Goal: Obtain resource: Obtain resource

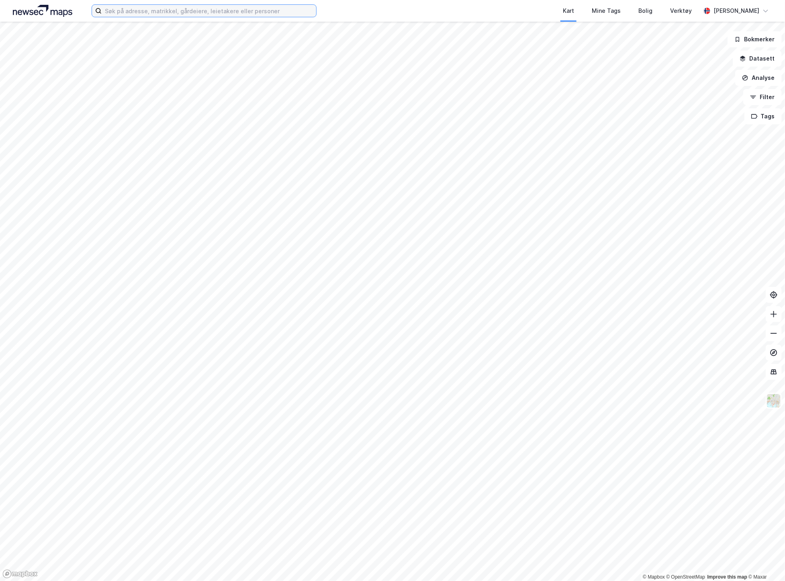
click at [118, 10] on input at bounding box center [209, 11] width 214 height 12
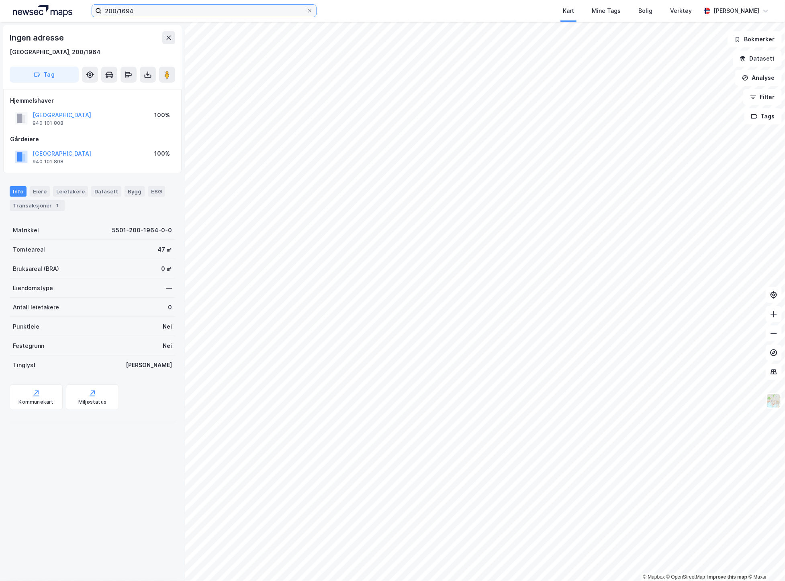
click at [173, 12] on input "200/1694" at bounding box center [204, 11] width 205 height 12
type input "200/1694 [GEOGRAPHIC_DATA]"
click at [173, 12] on input "200/1694 [GEOGRAPHIC_DATA]" at bounding box center [204, 11] width 205 height 12
click at [150, 10] on input "200/1694 [GEOGRAPHIC_DATA]" at bounding box center [204, 11] width 205 height 12
click at [243, 10] on input at bounding box center [209, 11] width 214 height 12
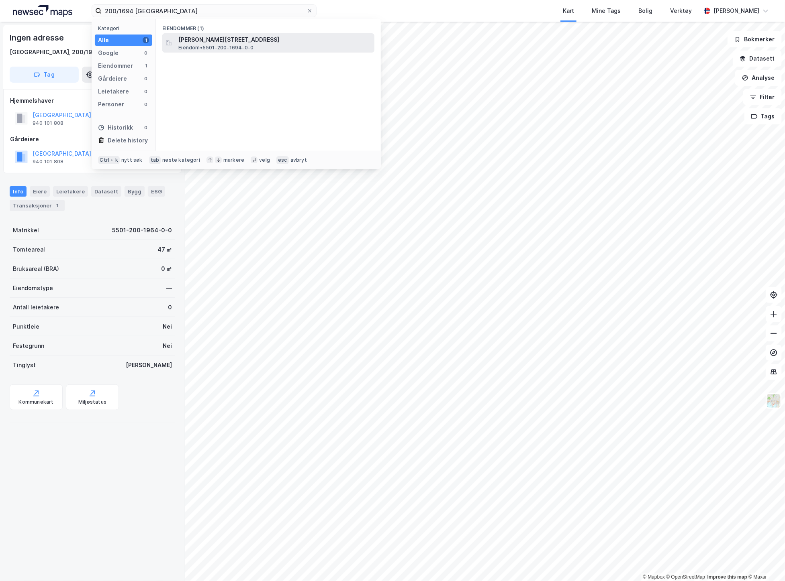
click at [300, 36] on span "[PERSON_NAME][STREET_ADDRESS]" at bounding box center [274, 40] width 193 height 10
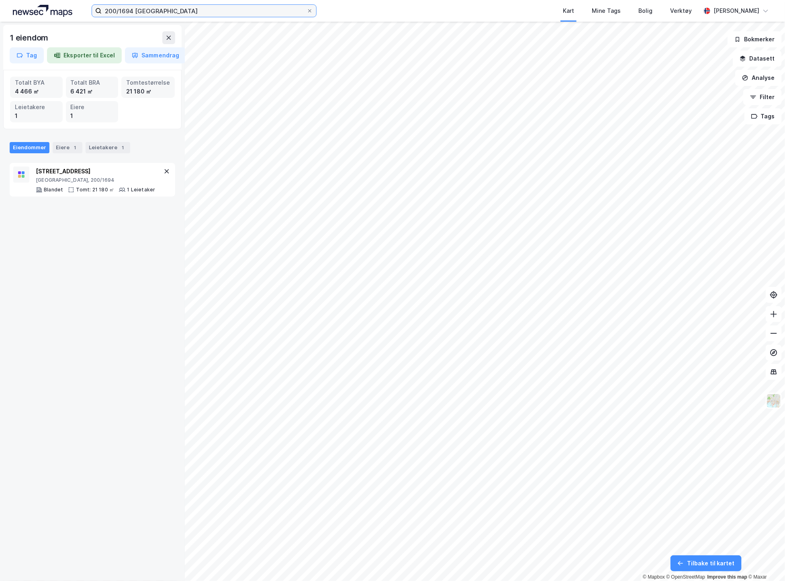
click at [128, 13] on input "200/1694 tromsø" at bounding box center [204, 11] width 205 height 12
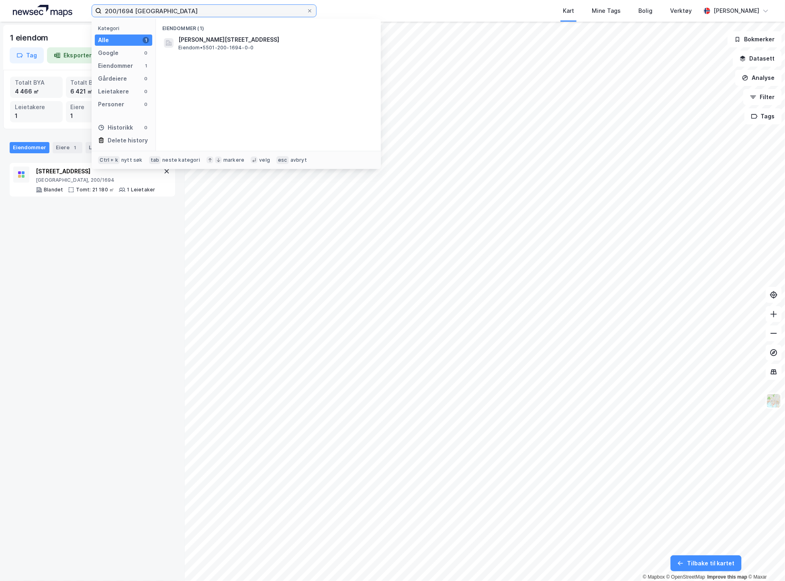
click at [128, 13] on input "200/1694 tromsø" at bounding box center [204, 11] width 205 height 12
click at [240, 39] on span "•" at bounding box center [241, 40] width 2 height 6
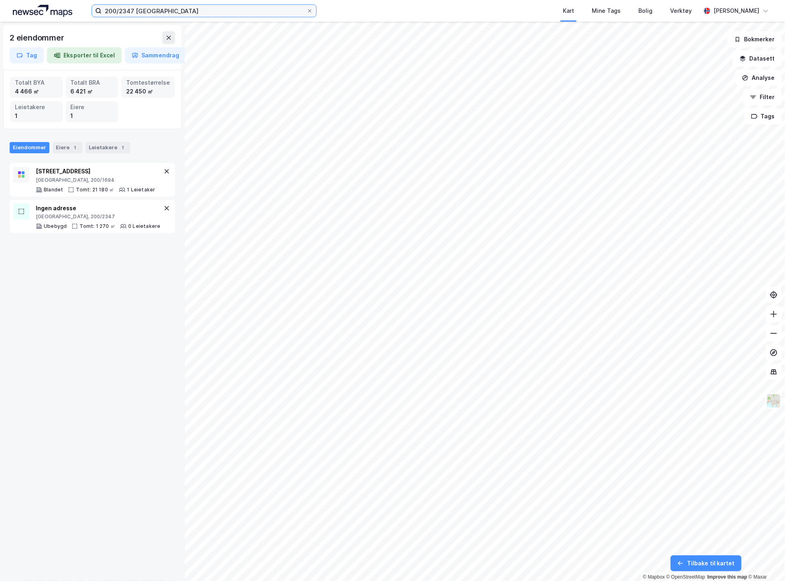
click at [126, 13] on input "200/2347 tromsø" at bounding box center [204, 11] width 205 height 12
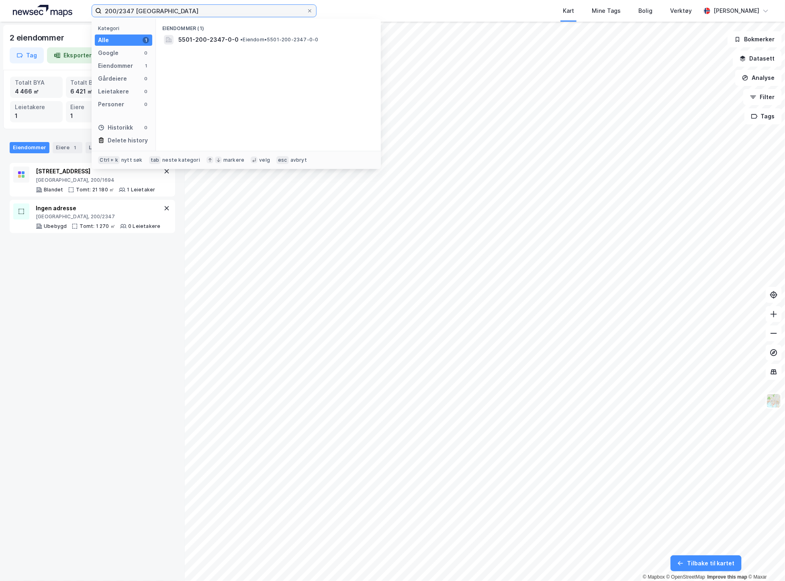
click at [126, 13] on input "200/2347 tromsø" at bounding box center [204, 11] width 205 height 12
click at [211, 45] on span "Eiendom • 5501-200-2287-0-0" at bounding box center [215, 48] width 75 height 6
click at [124, 12] on input "200/2287 tromsø" at bounding box center [204, 11] width 205 height 12
type input "200/2305 tromsø"
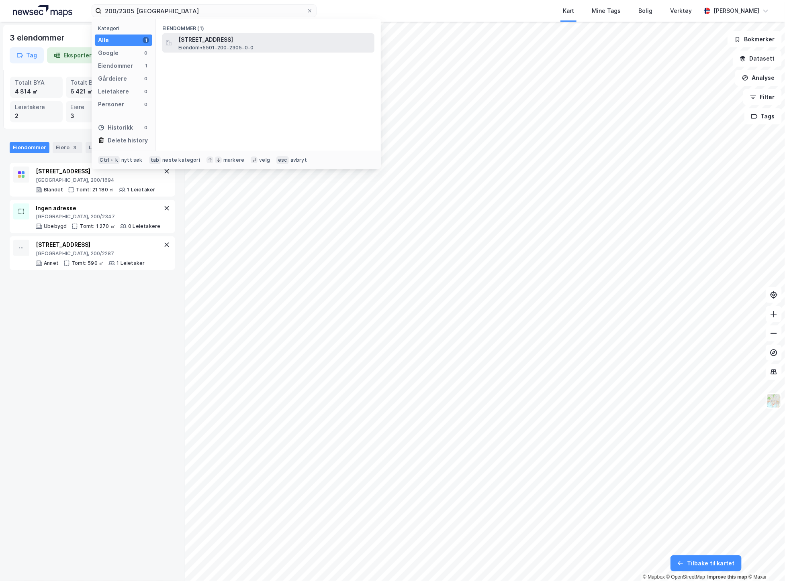
click at [217, 41] on span "[STREET_ADDRESS]" at bounding box center [274, 40] width 193 height 10
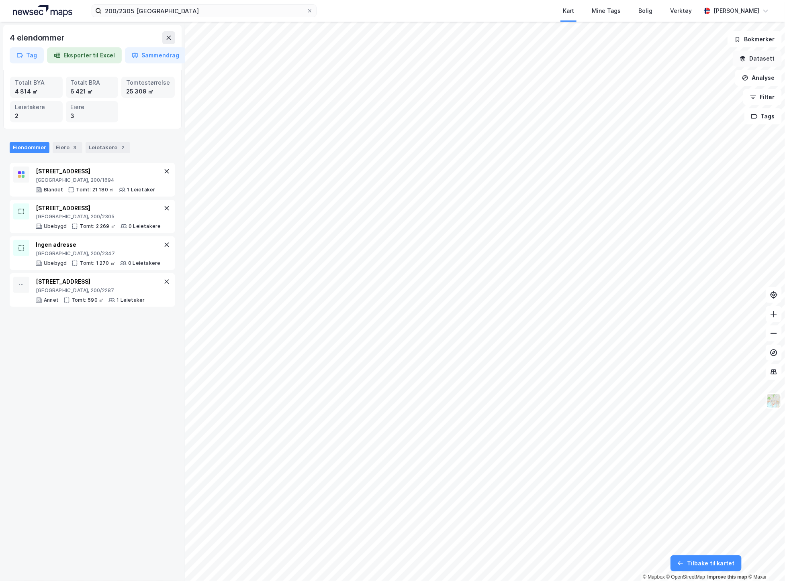
click at [770, 64] on button "Datasett" at bounding box center [756, 59] width 49 height 16
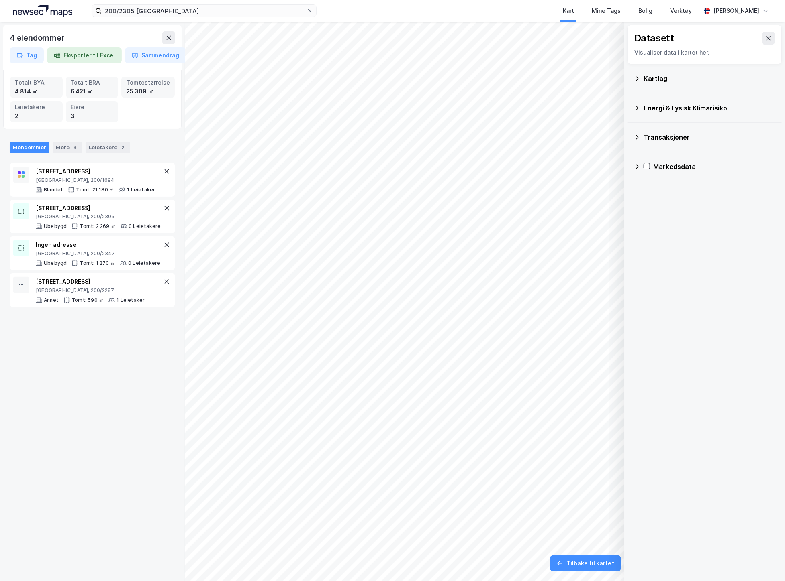
click at [636, 77] on icon at bounding box center [637, 78] width 6 height 6
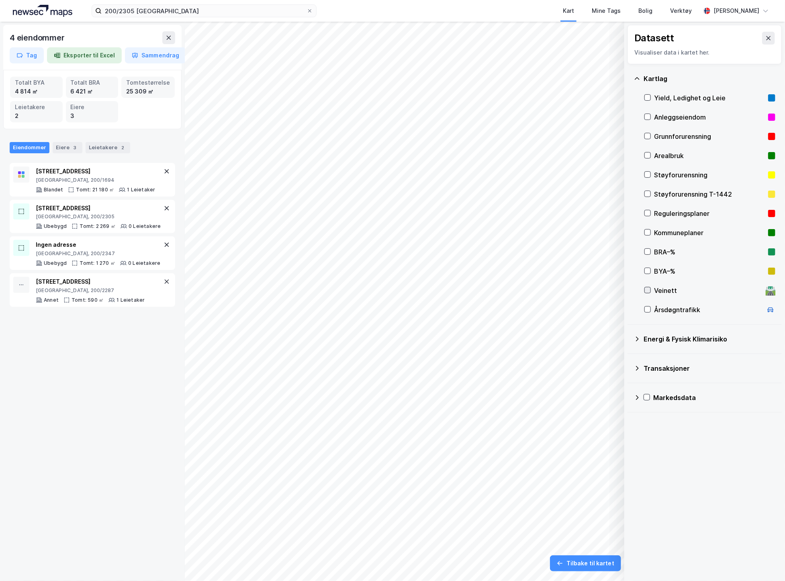
click at [647, 292] on icon at bounding box center [647, 291] width 6 height 6
click at [765, 41] on icon at bounding box center [768, 38] width 6 height 6
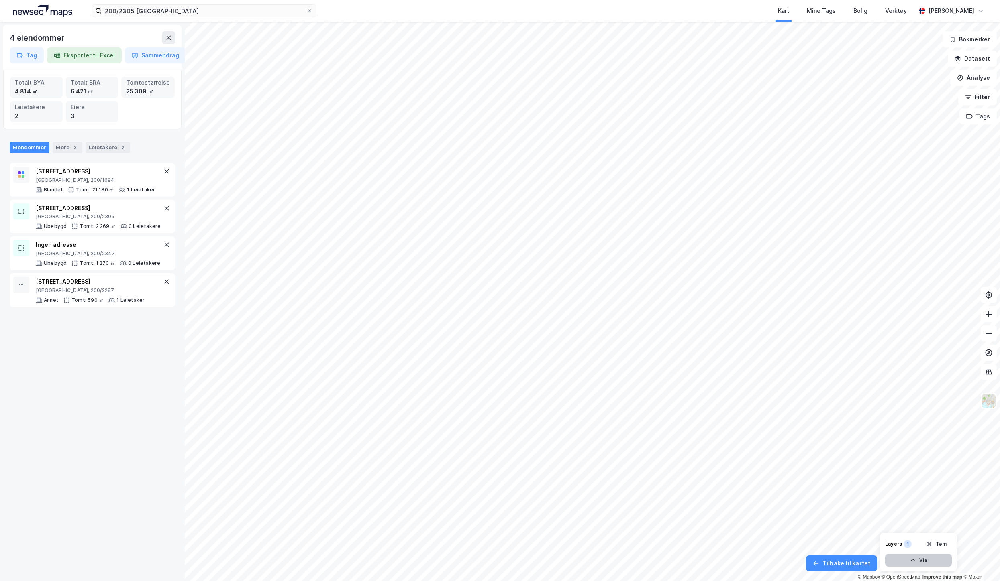
click at [784, 561] on button "Vis" at bounding box center [918, 560] width 67 height 13
click at [784, 545] on icon at bounding box center [915, 543] width 6 height 6
click at [784, 546] on icon at bounding box center [943, 543] width 6 height 6
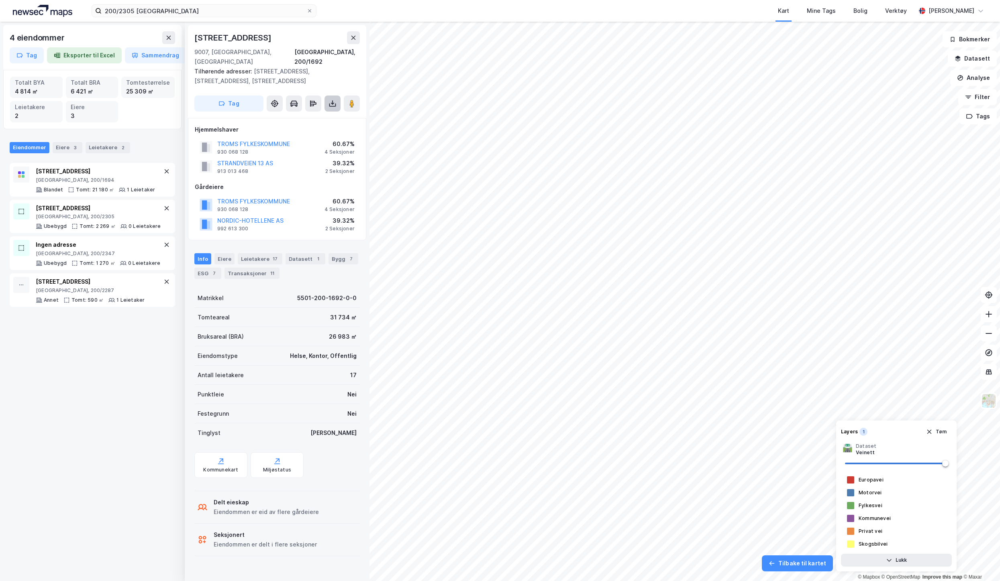
click at [340, 96] on button at bounding box center [332, 104] width 16 height 16
click at [299, 114] on div "Last ned grunnbok" at bounding box center [298, 119] width 86 height 13
click at [228, 253] on div "Eiere" at bounding box center [224, 258] width 20 height 11
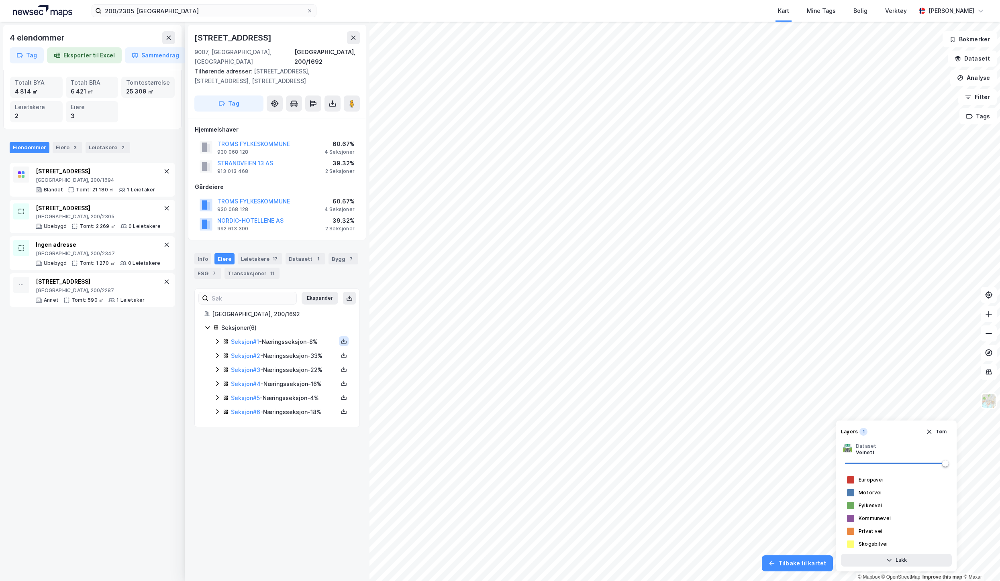
click at [341, 338] on icon at bounding box center [344, 341] width 6 height 6
click at [294, 312] on div "Grunnbok" at bounding box center [295, 317] width 27 height 10
click at [341, 355] on icon at bounding box center [344, 356] width 6 height 3
click at [310, 323] on div "Grunnbok" at bounding box center [299, 331] width 71 height 19
click at [341, 366] on icon at bounding box center [344, 369] width 6 height 6
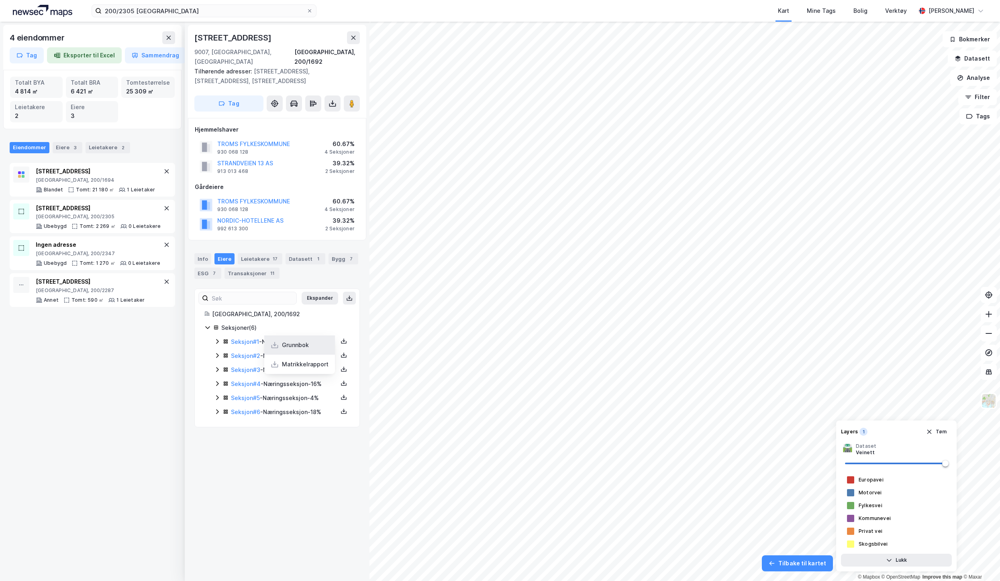
click at [300, 341] on div "Grunnbok" at bounding box center [295, 346] width 27 height 10
click at [341, 394] on icon at bounding box center [344, 397] width 6 height 6
click at [282, 369] on div "Grunnbok" at bounding box center [295, 374] width 27 height 10
click at [341, 408] on icon at bounding box center [344, 411] width 6 height 6
click at [295, 383] on div "Grunnbok" at bounding box center [295, 388] width 27 height 10
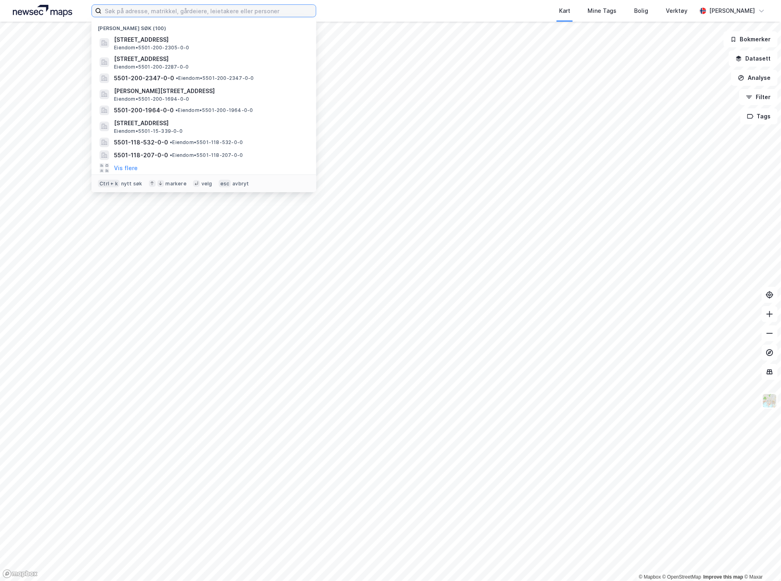
click at [111, 8] on input at bounding box center [209, 11] width 214 height 12
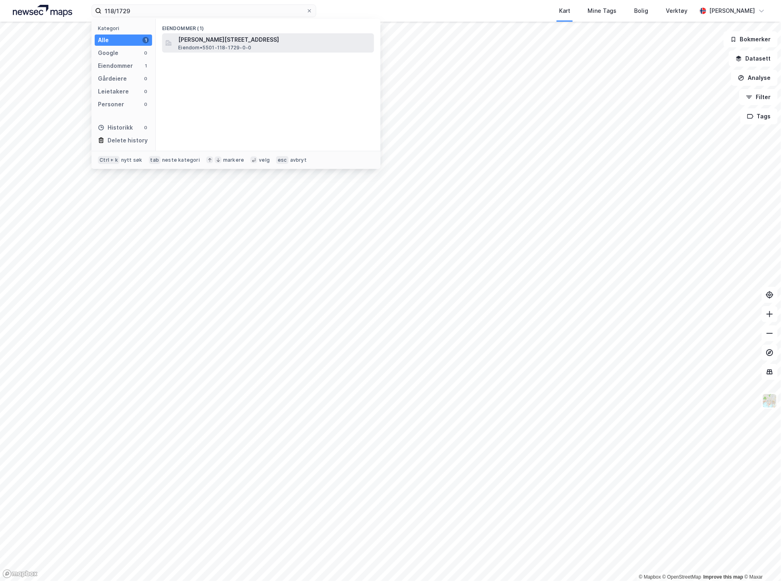
click at [246, 46] on span "Eiendom • 5501-118-1729-0-0" at bounding box center [214, 48] width 73 height 6
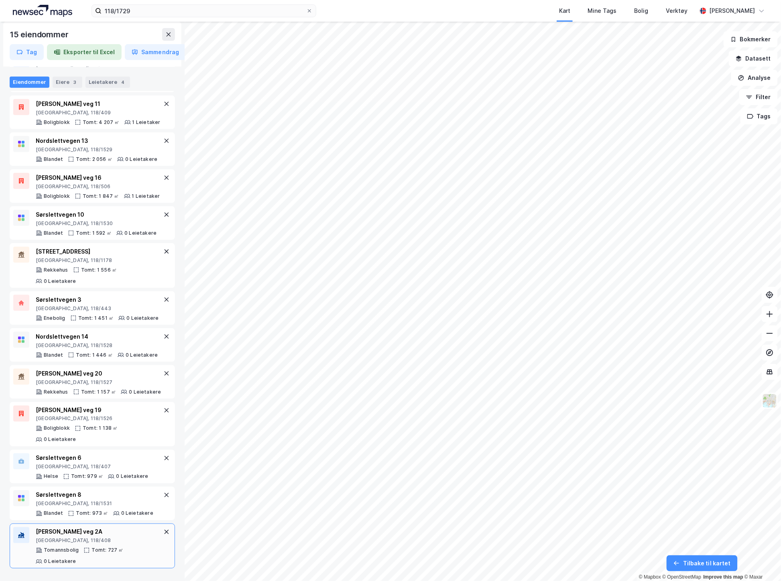
scroll to position [212, 0]
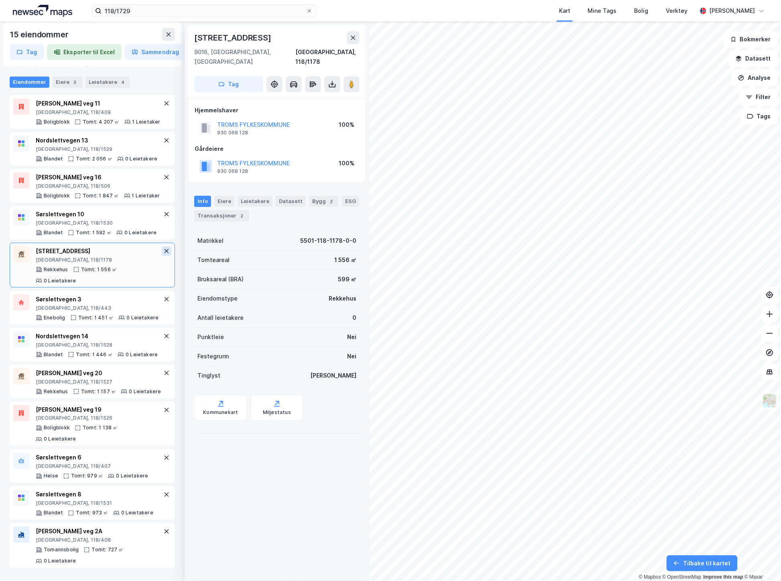
click at [165, 251] on icon at bounding box center [167, 251] width 4 height 4
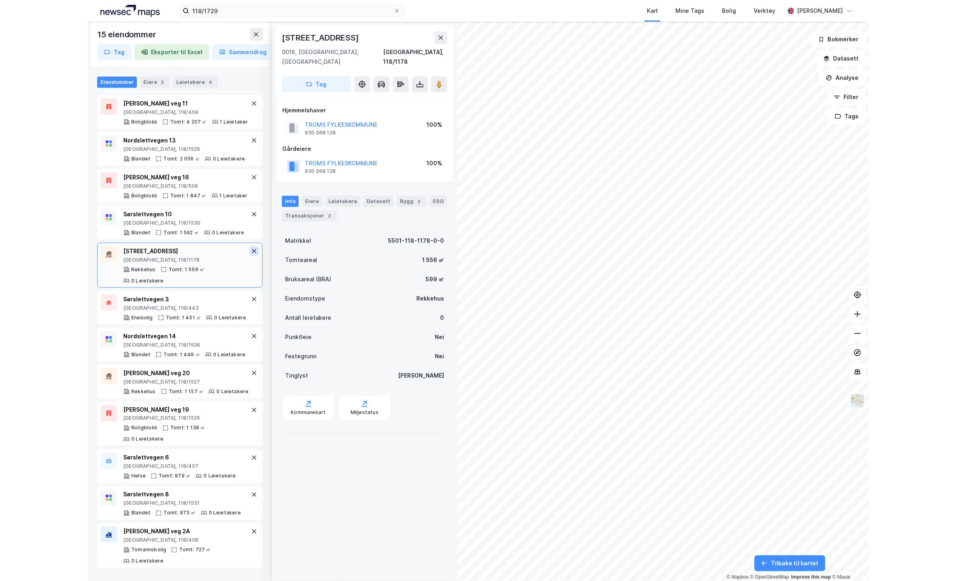
scroll to position [164, 0]
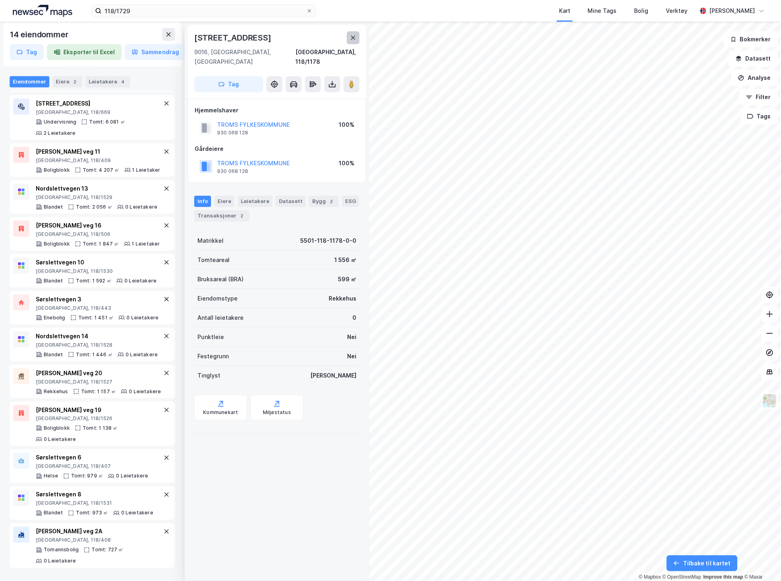
click at [355, 39] on icon at bounding box center [353, 38] width 4 height 4
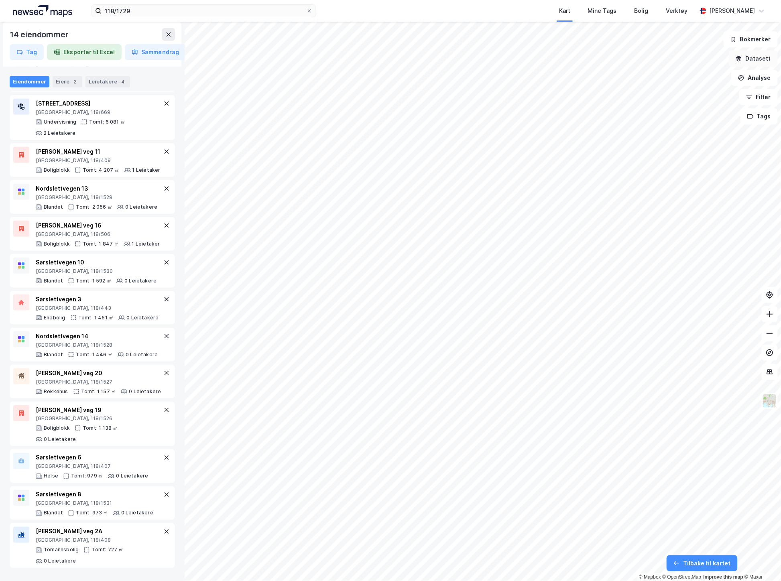
click at [770, 54] on button "Datasett" at bounding box center [753, 59] width 49 height 16
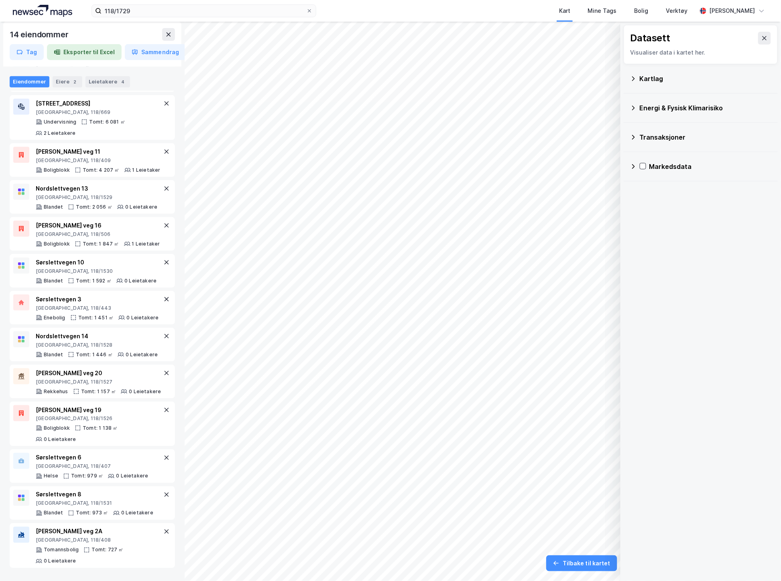
click at [667, 79] on div "Kartlag" at bounding box center [706, 79] width 132 height 10
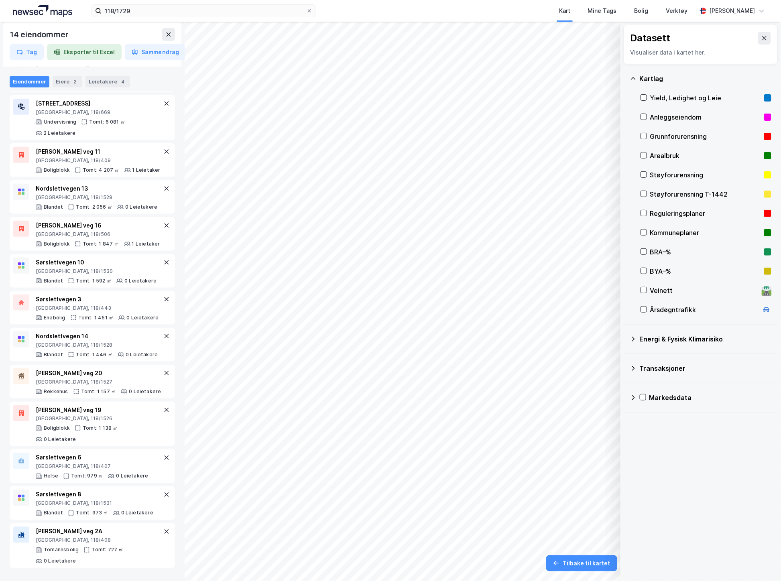
click at [660, 285] on div "Veinett 🛣️" at bounding box center [706, 290] width 131 height 19
click at [576, 563] on icon "button" at bounding box center [574, 560] width 6 height 6
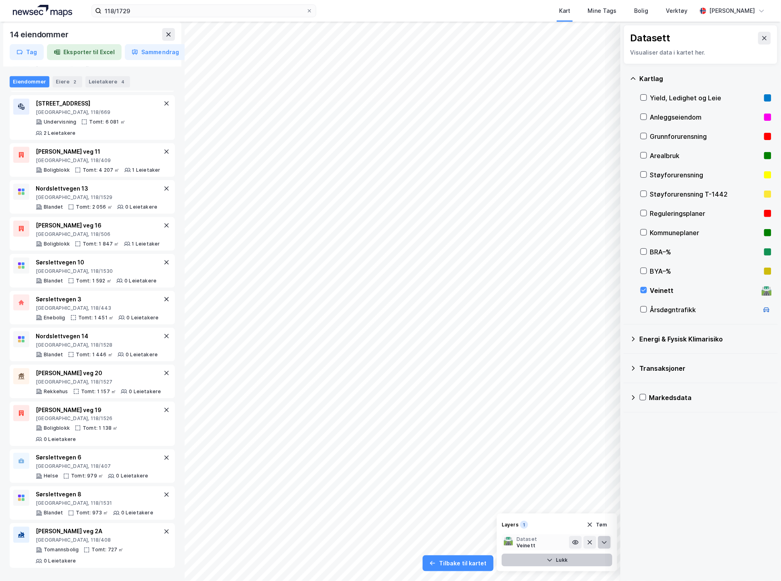
click at [604, 544] on icon at bounding box center [604, 543] width 5 height 3
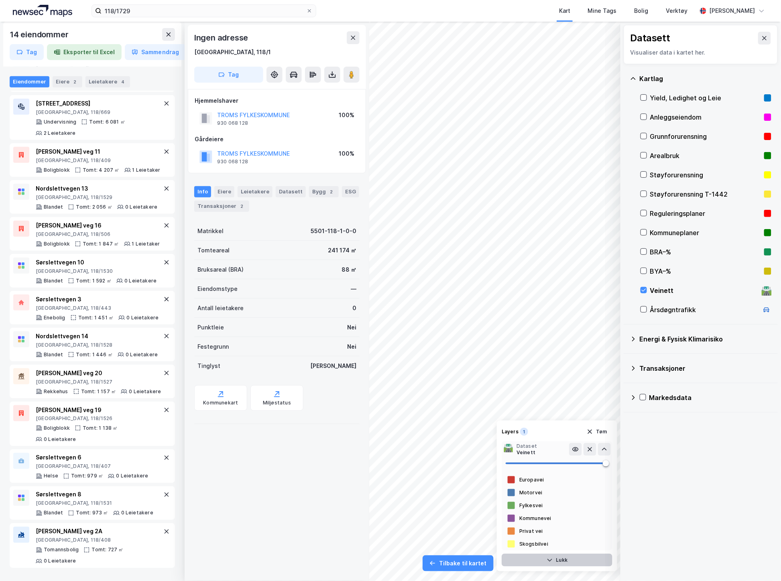
click at [559, 473] on div "14 eiendommer Tag Eksporter til Excel Sammendrag Totalt BYA 8 941 ㎡ Totalt BRA …" at bounding box center [390, 302] width 781 height 560
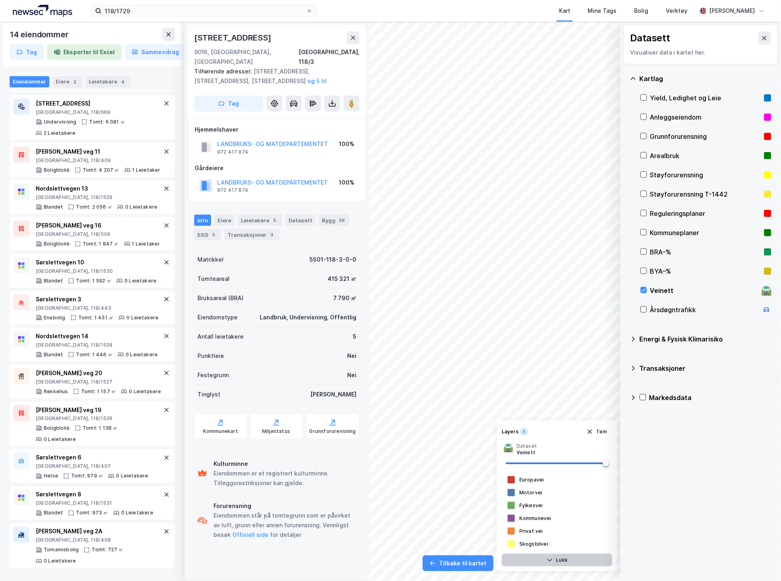
click at [349, 313] on div "14 eiendommer Tag Eksporter til Excel Sammendrag Totalt BYA 8 941 ㎡ Totalt BRA …" at bounding box center [390, 302] width 781 height 560
click at [327, 96] on button at bounding box center [332, 104] width 16 height 16
click at [295, 116] on div "Last ned grunnbok" at bounding box center [292, 119] width 47 height 6
click at [226, 215] on div "Eiere" at bounding box center [224, 220] width 20 height 11
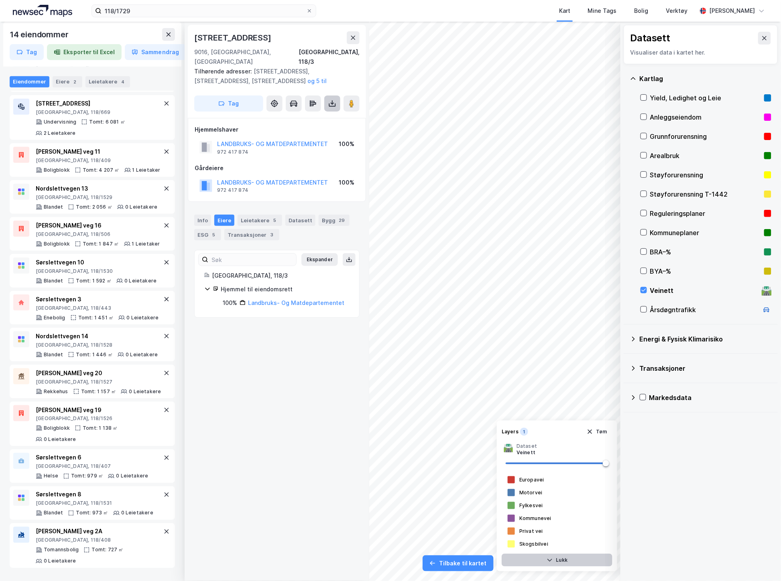
click at [332, 102] on icon at bounding box center [332, 103] width 3 height 2
click at [320, 113] on div "Last ned grunnbok" at bounding box center [298, 119] width 86 height 13
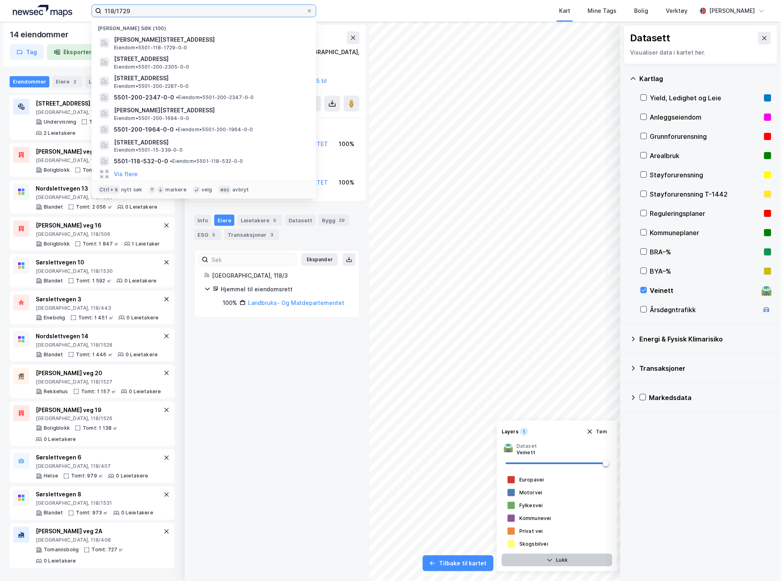
click at [133, 9] on input "118/1729" at bounding box center [204, 11] width 205 height 12
click at [110, 11] on input "118/1729" at bounding box center [204, 11] width 205 height 12
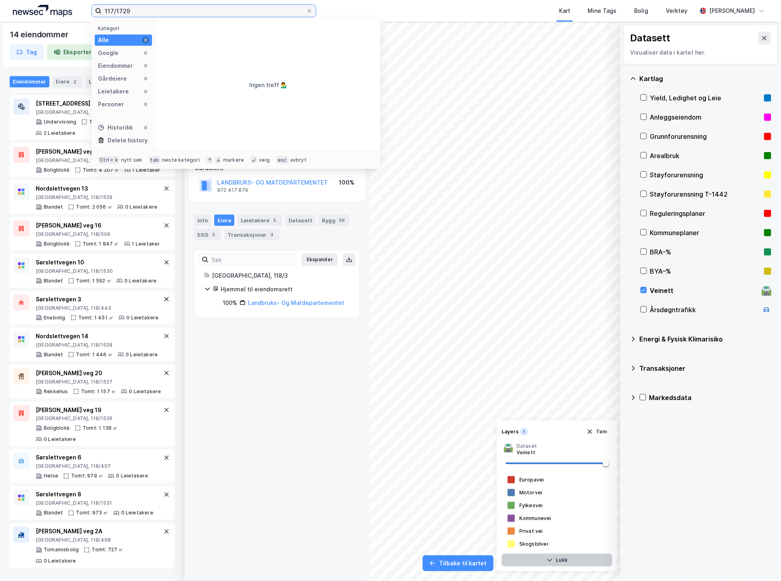
click at [122, 9] on input "117/1729" at bounding box center [204, 11] width 205 height 12
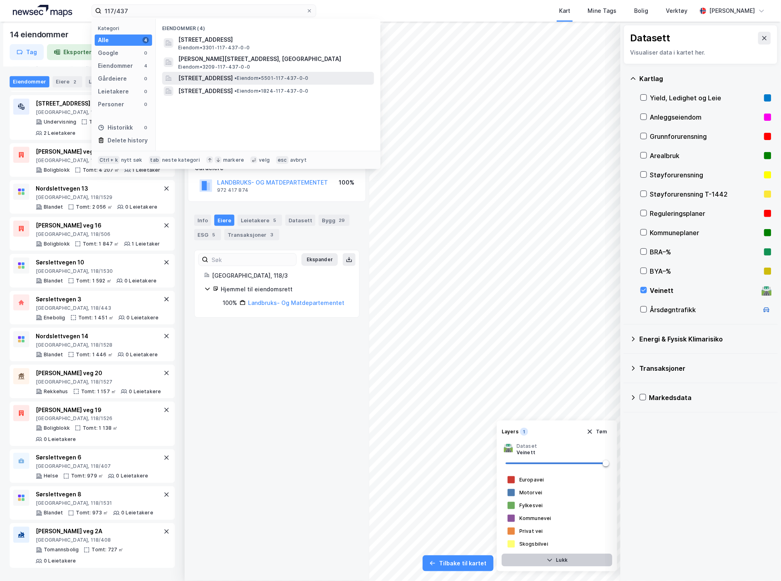
click at [233, 77] on span "[STREET_ADDRESS]" at bounding box center [205, 78] width 55 height 10
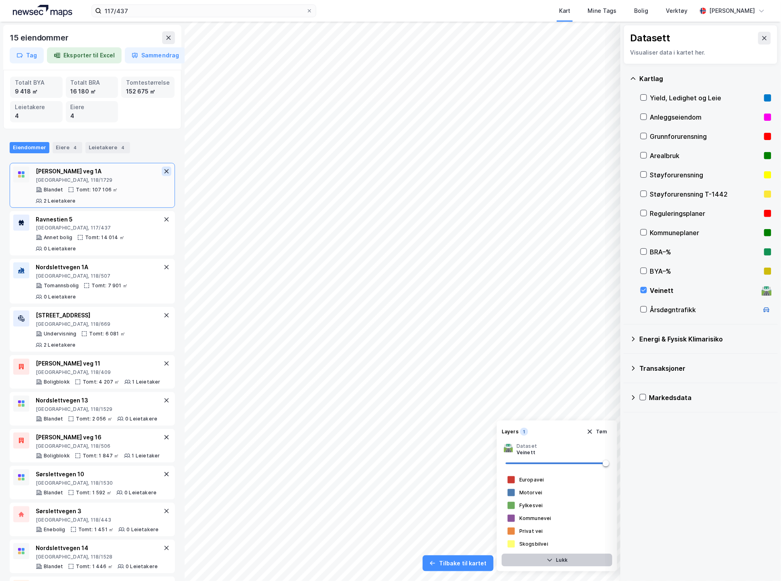
click at [163, 171] on icon at bounding box center [166, 171] width 6 height 6
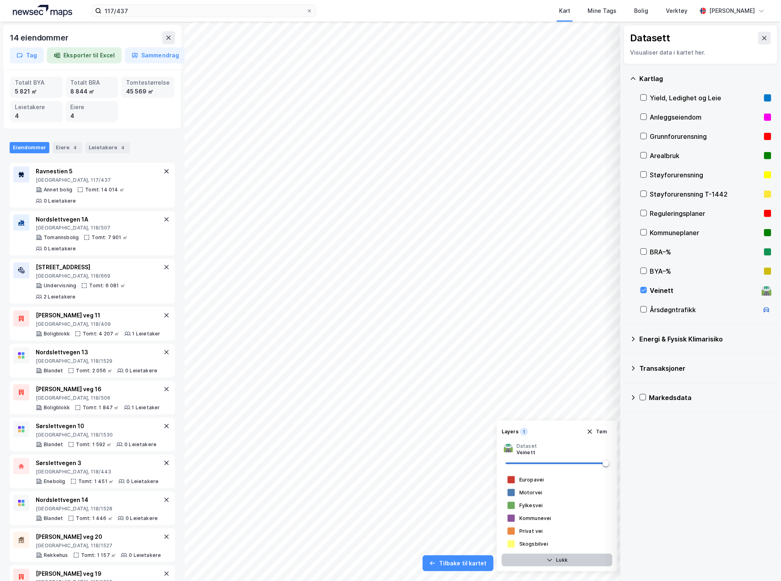
click at [163, 171] on icon at bounding box center [166, 171] width 6 height 6
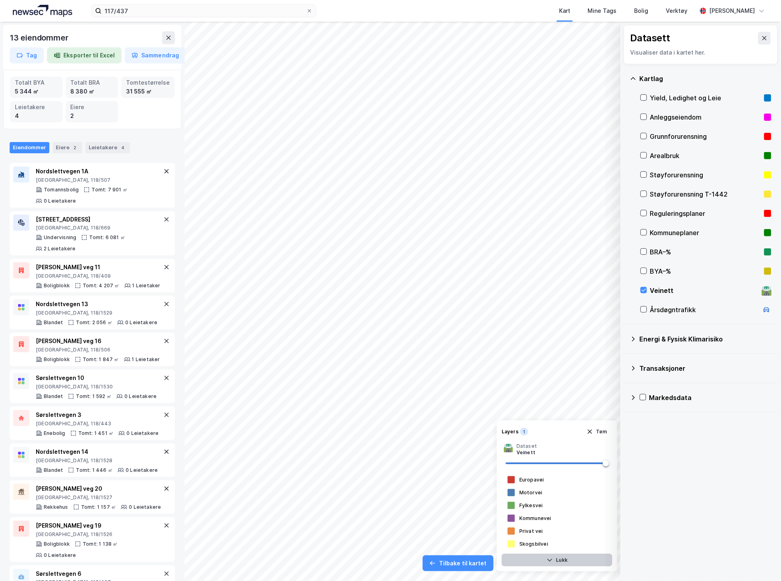
click at [163, 171] on icon at bounding box center [166, 171] width 6 height 6
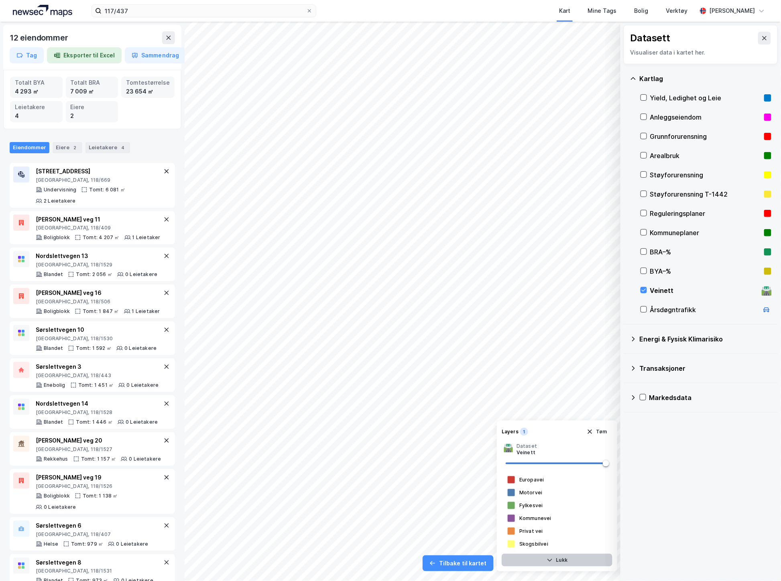
click at [163, 171] on icon at bounding box center [166, 171] width 6 height 6
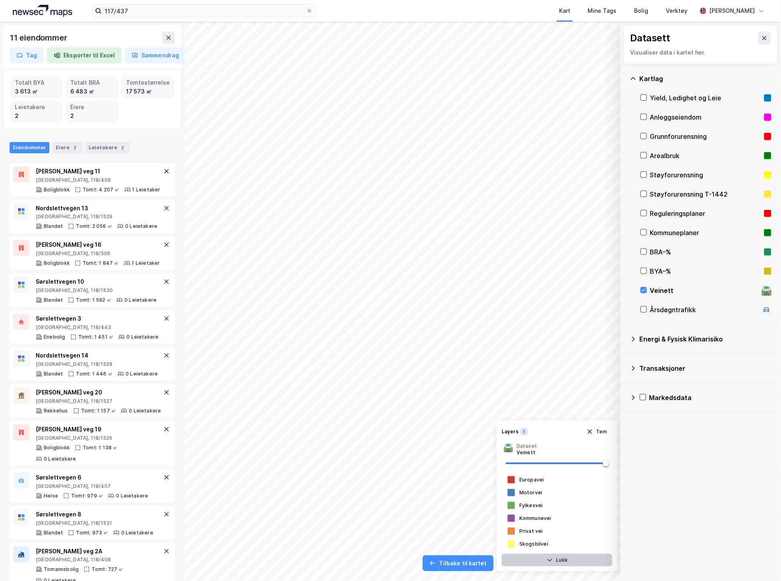
click at [163, 171] on icon at bounding box center [166, 171] width 6 height 6
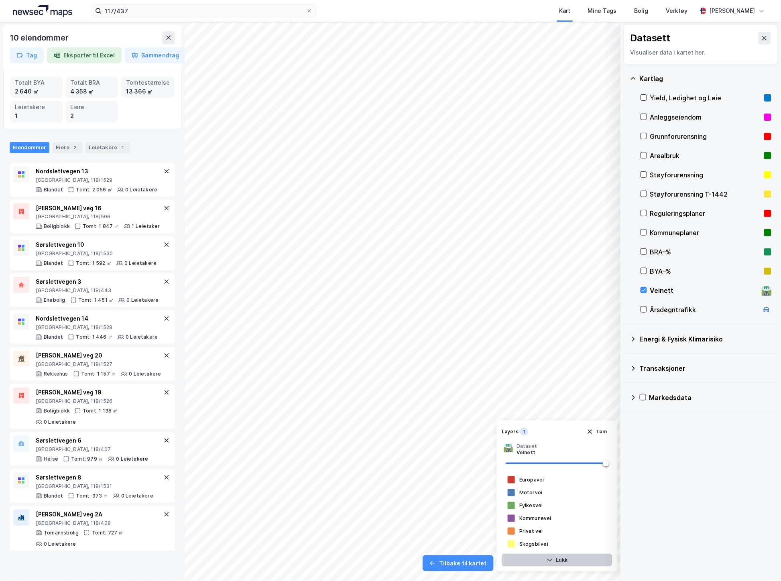
click at [163, 171] on icon at bounding box center [166, 171] width 6 height 6
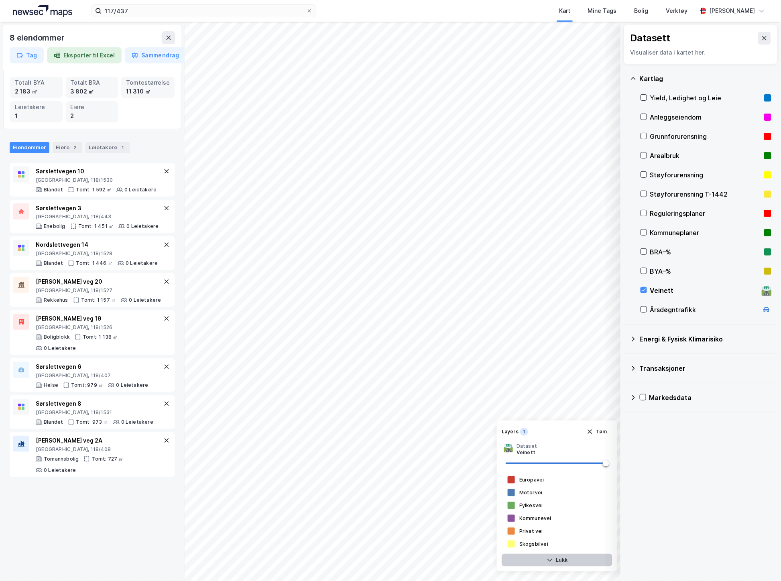
click at [163, 171] on icon at bounding box center [166, 171] width 6 height 6
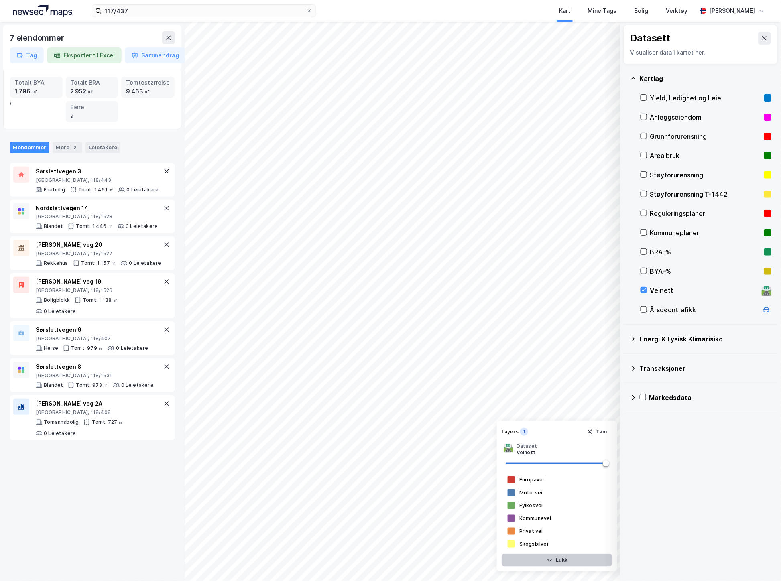
click at [163, 171] on icon at bounding box center [166, 171] width 6 height 6
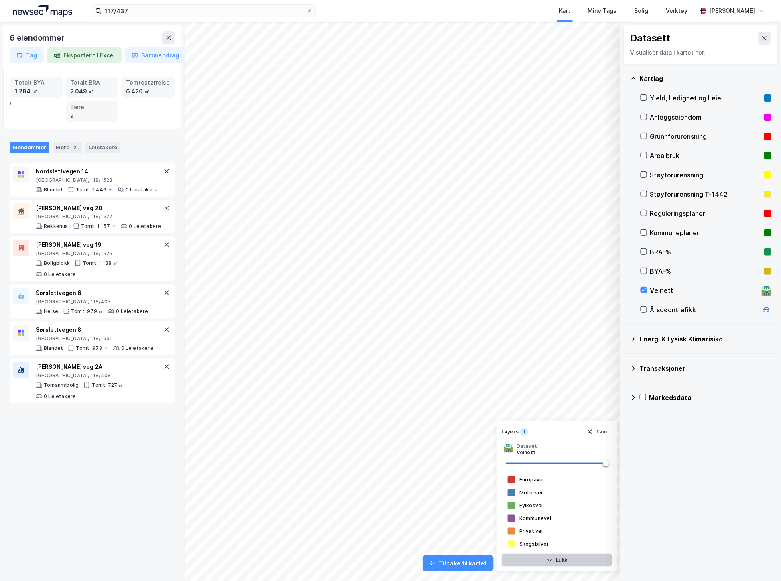
click at [163, 171] on icon at bounding box center [166, 171] width 6 height 6
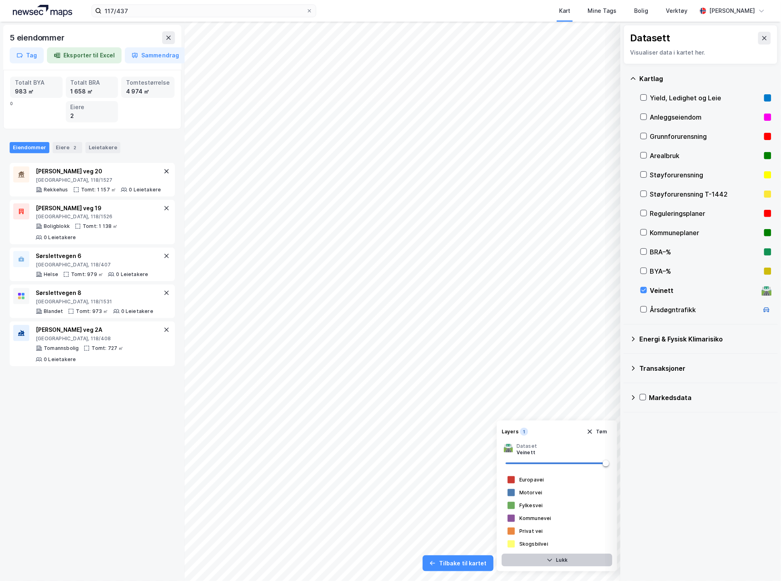
click at [163, 171] on icon at bounding box center [166, 171] width 6 height 6
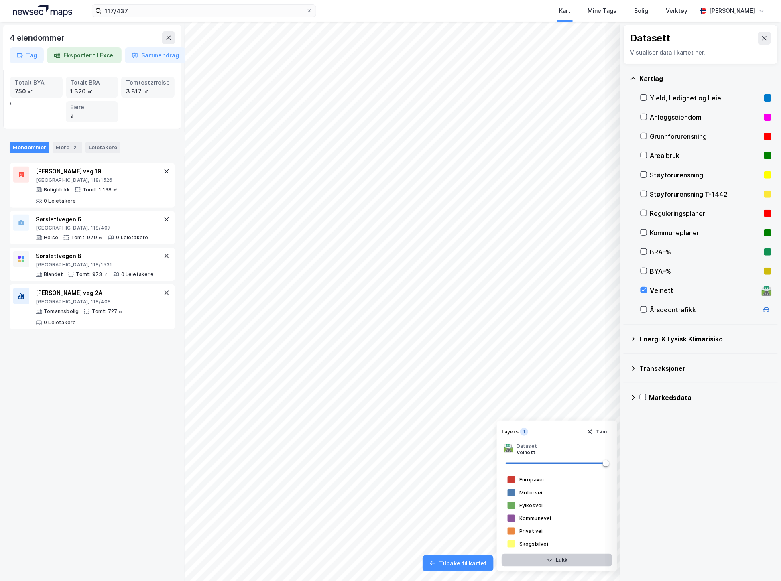
click at [163, 171] on icon at bounding box center [166, 171] width 6 height 6
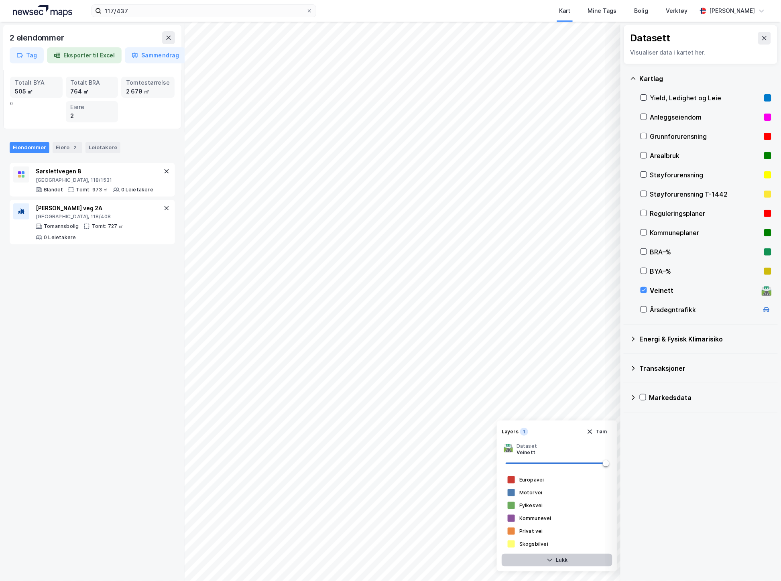
click at [163, 171] on icon at bounding box center [166, 171] width 6 height 6
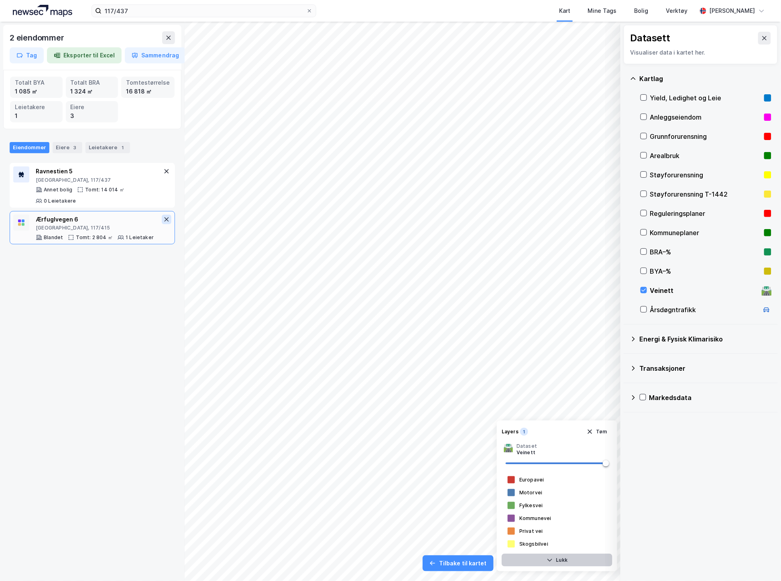
click at [163, 219] on icon at bounding box center [166, 219] width 6 height 6
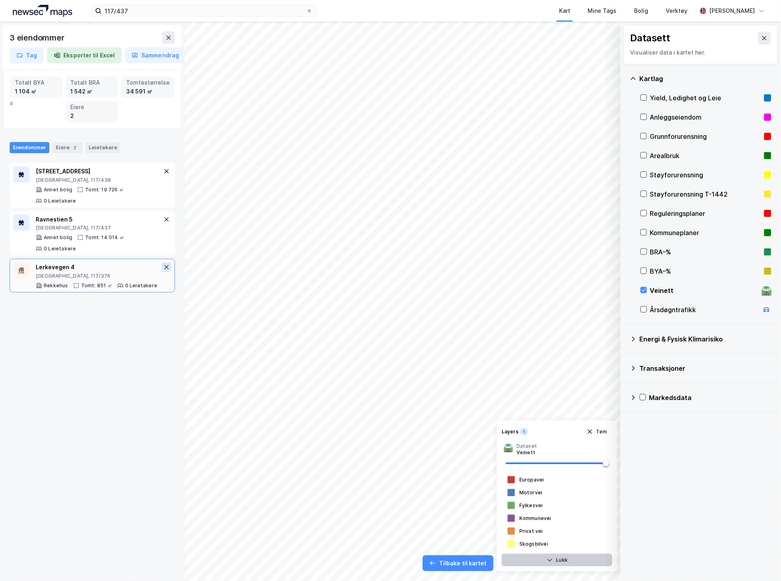
click at [163, 268] on button at bounding box center [167, 268] width 10 height 10
click at [165, 267] on icon at bounding box center [167, 267] width 4 height 4
click at [163, 267] on icon at bounding box center [166, 267] width 6 height 6
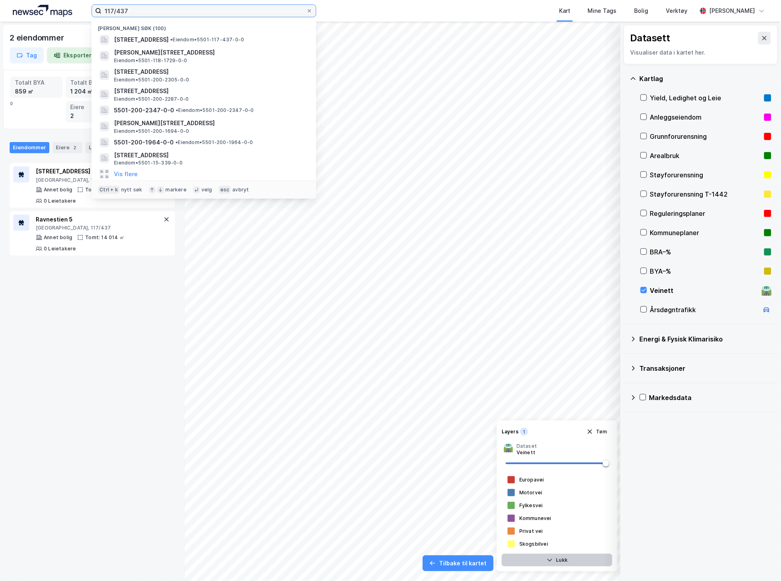
click at [135, 13] on input "117/437" at bounding box center [204, 11] width 205 height 12
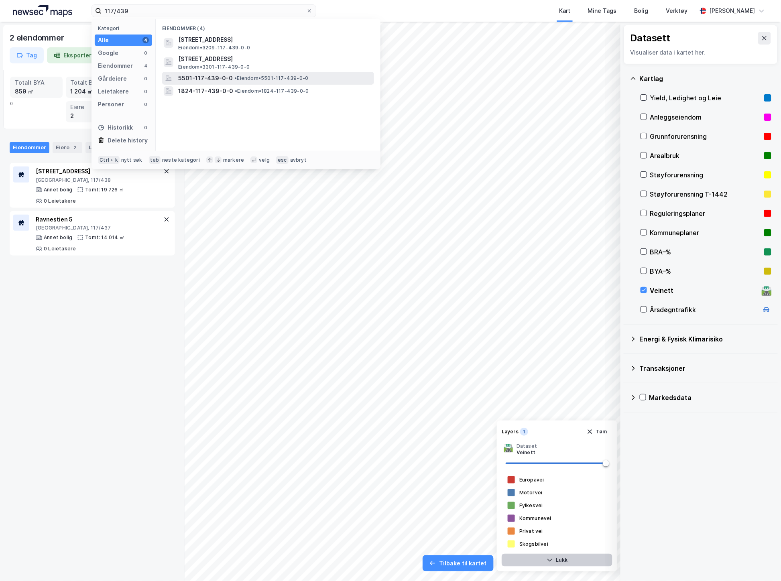
click at [278, 77] on span "• Eiendom • 5501-117-439-0-0" at bounding box center [272, 78] width 74 height 6
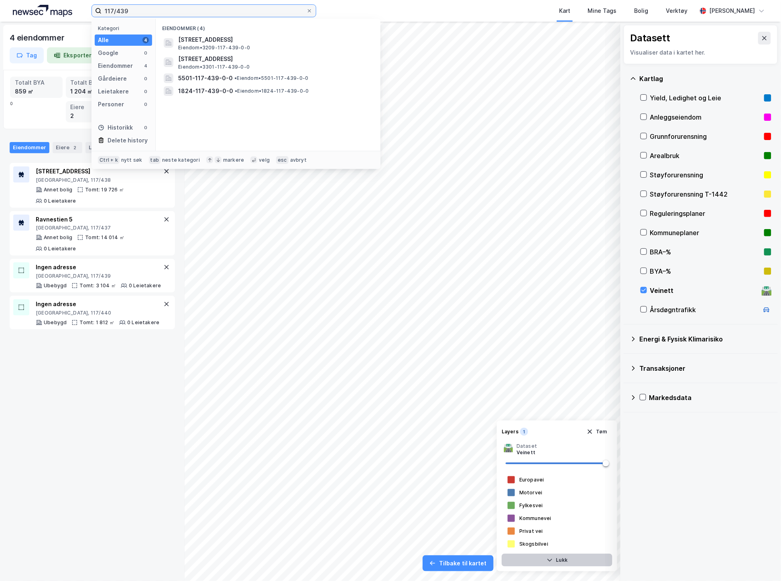
click at [122, 10] on input "117/439" at bounding box center [204, 11] width 205 height 12
click at [120, 14] on input "117/562" at bounding box center [204, 11] width 205 height 12
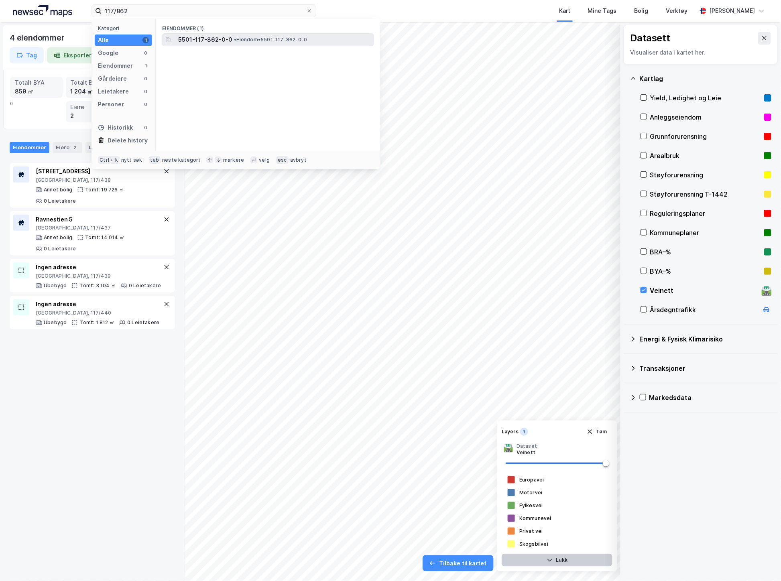
click at [258, 41] on span "• Eiendom • 5501-117-862-0-0" at bounding box center [270, 40] width 73 height 6
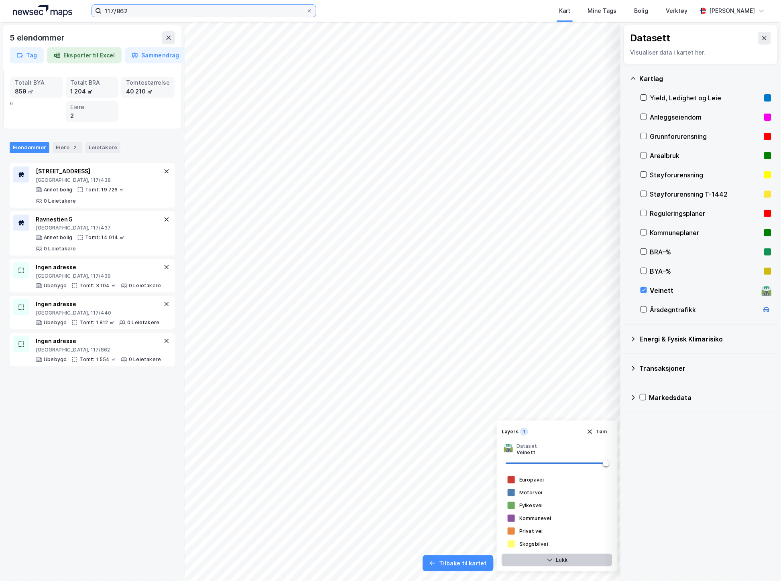
click at [132, 10] on input "117/862" at bounding box center [204, 11] width 205 height 12
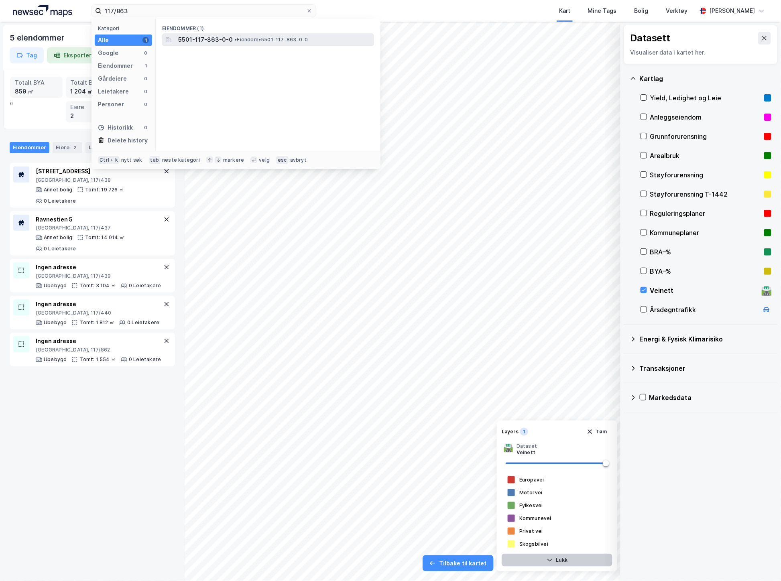
click at [207, 39] on span "5501-117-863-0-0" at bounding box center [205, 40] width 55 height 10
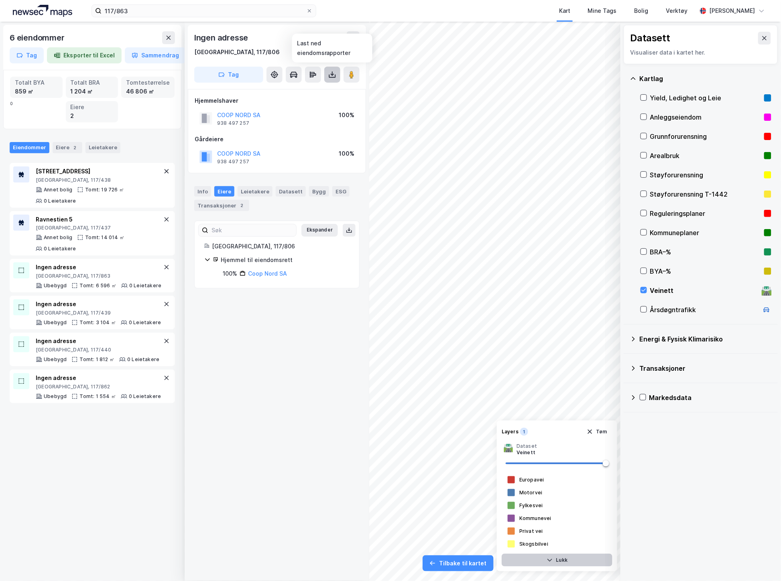
click at [332, 77] on icon at bounding box center [332, 75] width 8 height 8
click at [289, 88] on div "Last ned grunnbok" at bounding box center [292, 91] width 47 height 6
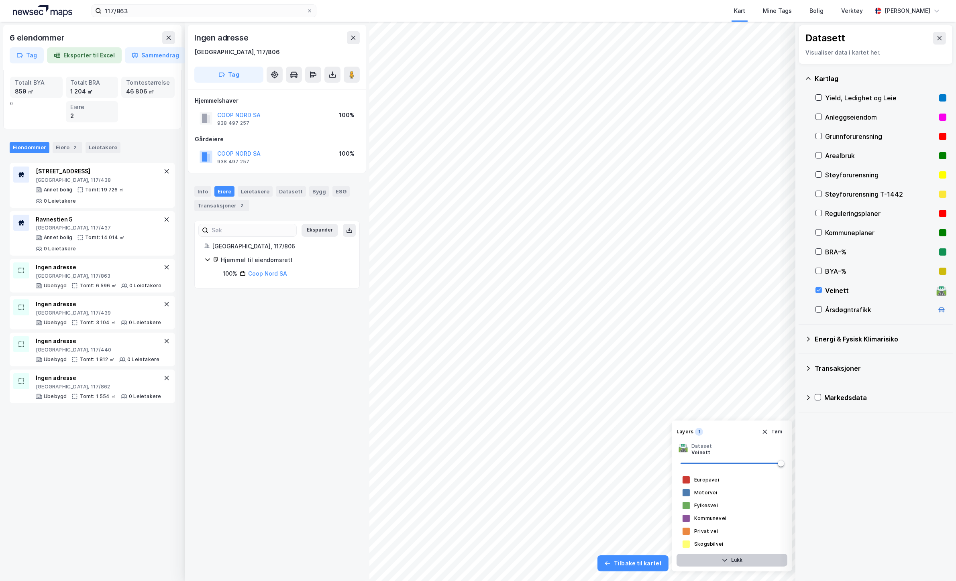
click at [731, 436] on div "6 eiendommer Tag Eksporter til Excel Sammendrag Totalt BYA 859 ㎡ Totalt BRA 1 2…" at bounding box center [478, 302] width 956 height 560
click at [165, 171] on icon at bounding box center [167, 171] width 4 height 4
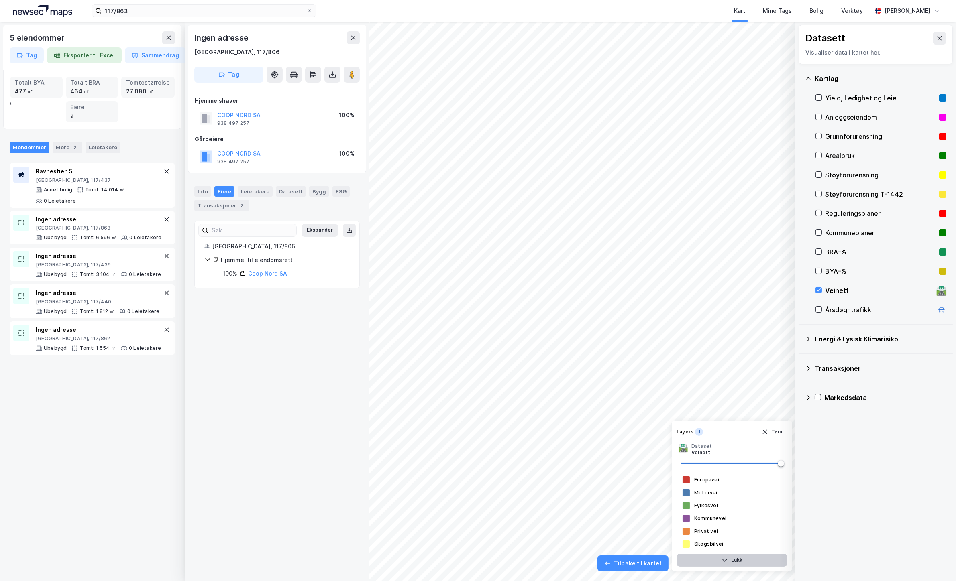
click at [165, 171] on icon at bounding box center [167, 171] width 4 height 4
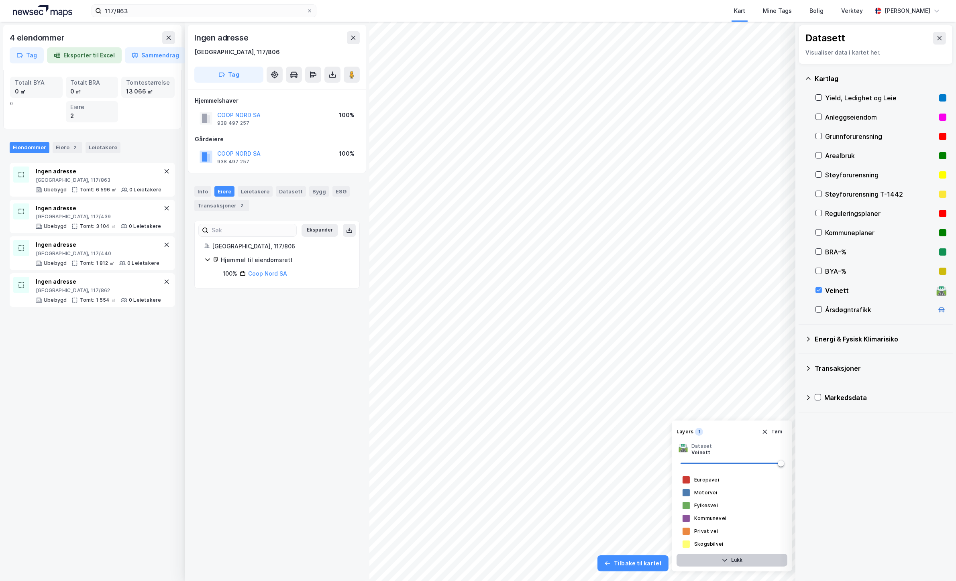
click at [165, 171] on icon at bounding box center [167, 171] width 4 height 4
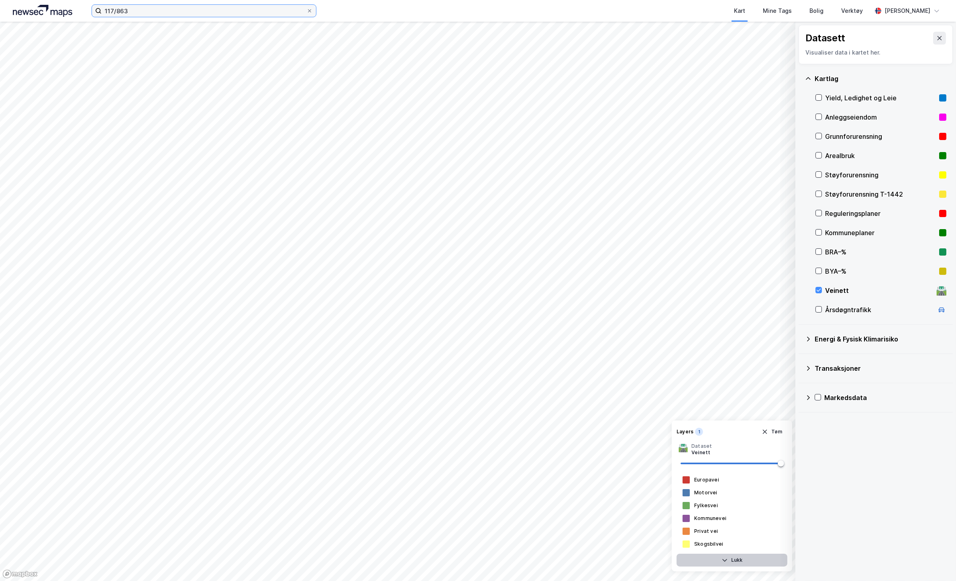
click at [173, 11] on input "117/863" at bounding box center [204, 11] width 205 height 12
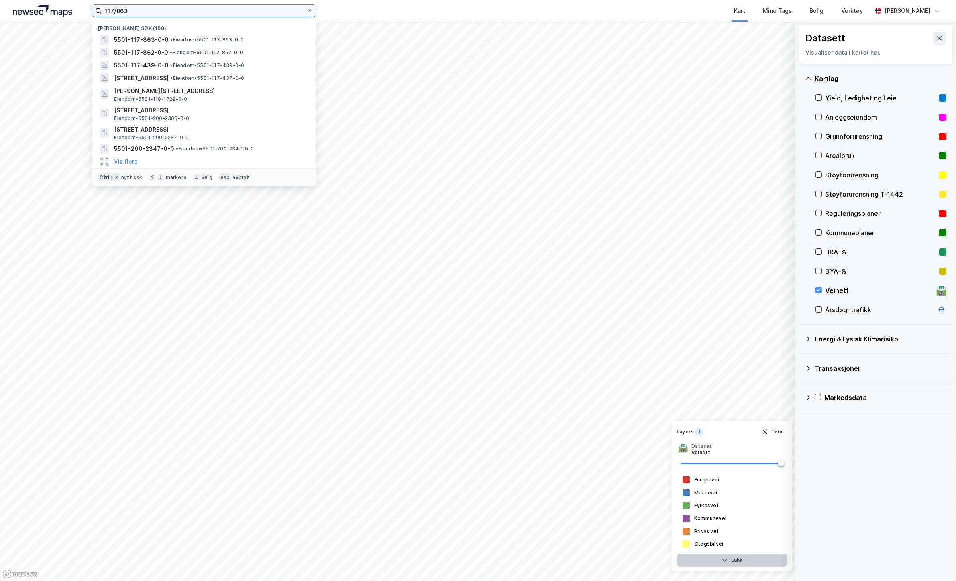
click at [145, 11] on input "117/863" at bounding box center [204, 11] width 205 height 12
paste input "9/249"
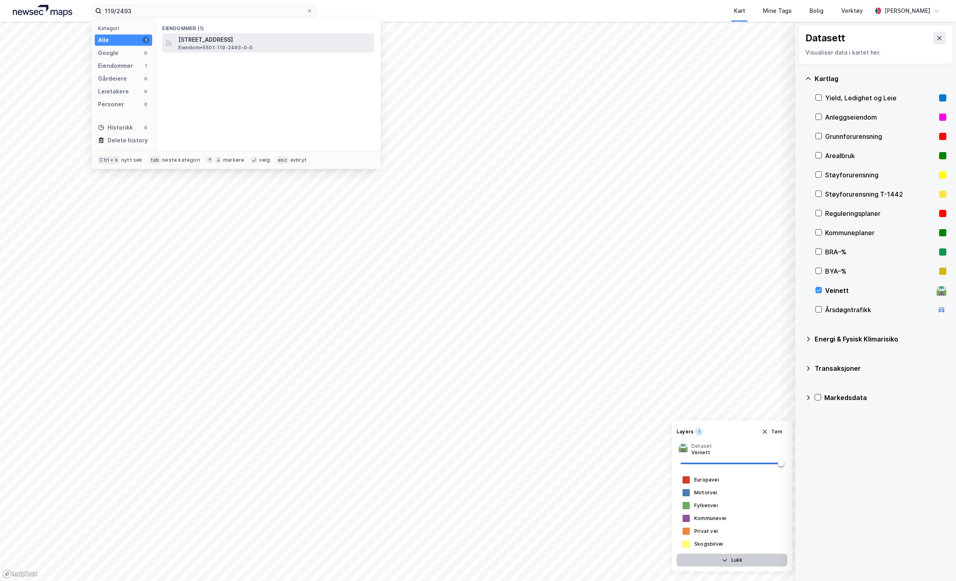
click at [233, 45] on span "Eiendom • 5501-119-2493-0-0" at bounding box center [215, 48] width 74 height 6
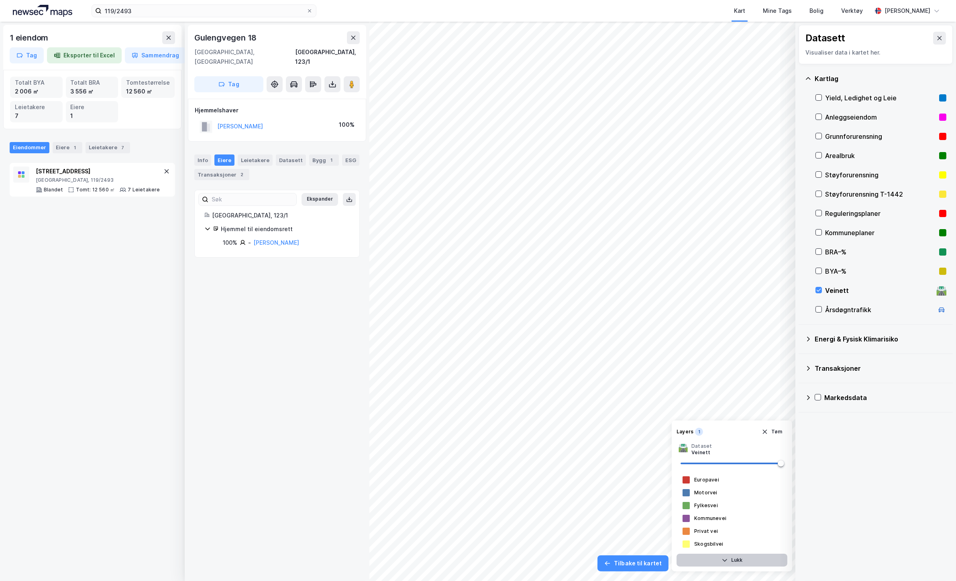
click at [275, 283] on div "[STREET_ADDRESS], 123/1 Tag Hjemmelshaver [PERSON_NAME] 100% Info Eiere Leietak…" at bounding box center [277, 302] width 185 height 560
click at [332, 80] on icon at bounding box center [332, 84] width 8 height 8
click at [307, 97] on div "Last ned grunnbok" at bounding box center [292, 100] width 47 height 6
click at [163, 169] on icon at bounding box center [166, 171] width 6 height 6
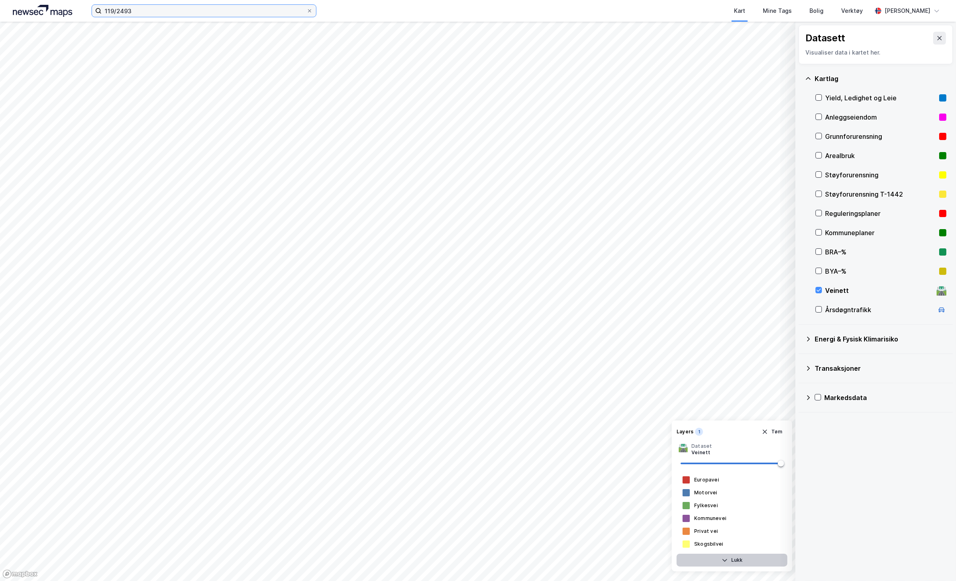
click at [135, 11] on input "119/2493" at bounding box center [204, 11] width 205 height 12
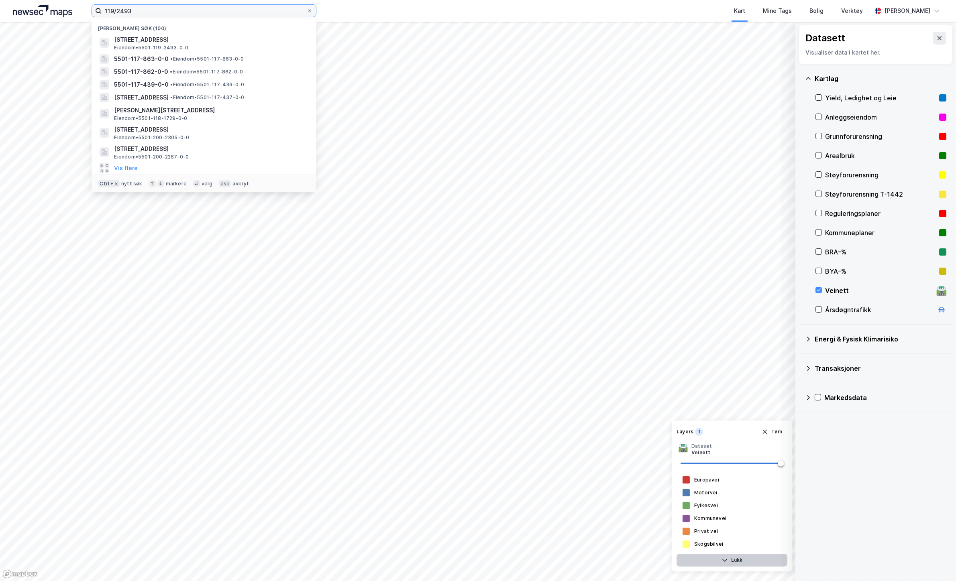
drag, startPoint x: 145, startPoint y: 10, endPoint x: 57, endPoint y: 5, distance: 88.1
click at [57, 5] on div "119/2493 Nylige søk (100) [STREET_ADDRESS] • 5501-119-2493-0-0 5501-117-863-0-0…" at bounding box center [478, 11] width 956 height 22
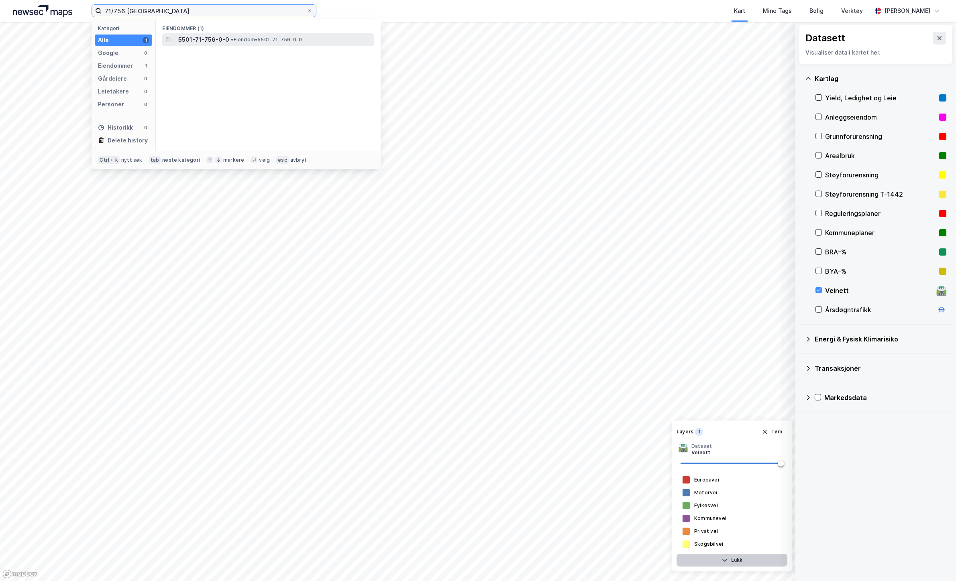
type input "71/756 [GEOGRAPHIC_DATA]"
click at [264, 43] on div "5501-71-756-0-0 • Eiendom • 5501-71-756-0-0" at bounding box center [275, 40] width 194 height 10
